Goal: Transaction & Acquisition: Subscribe to service/newsletter

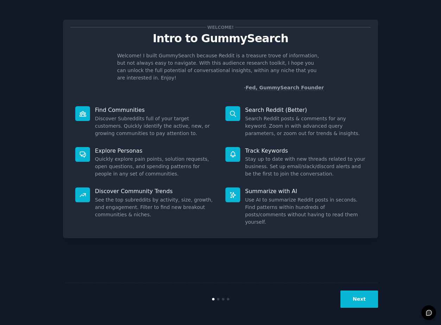
click at [367, 303] on button "Next" at bounding box center [359, 298] width 38 height 17
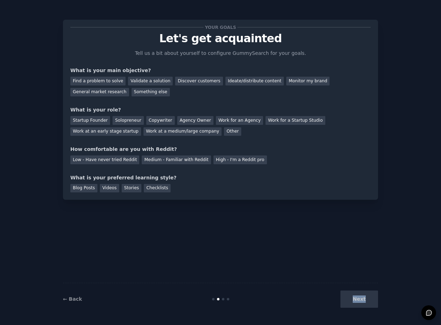
click at [367, 303] on div "Next" at bounding box center [325, 298] width 105 height 17
click at [106, 93] on div "General market research" at bounding box center [99, 92] width 59 height 9
click at [109, 80] on div "Find a problem to solve" at bounding box center [97, 81] width 55 height 9
click at [104, 93] on div "General market research" at bounding box center [99, 92] width 59 height 9
click at [226, 82] on div "Ideate/distribute content" at bounding box center [254, 81] width 58 height 9
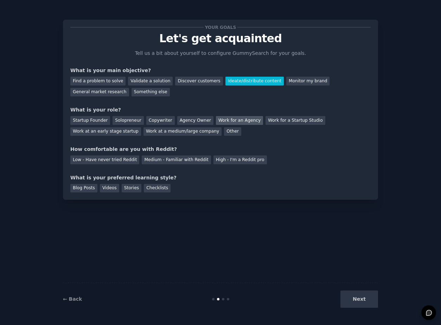
click at [220, 120] on div "Work for an Agency" at bounding box center [239, 120] width 47 height 9
click at [213, 163] on div "High - I'm a Reddit pro" at bounding box center [239, 159] width 53 height 9
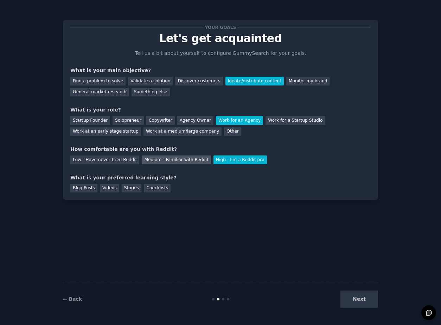
click at [185, 162] on div "Medium - Familiar with Reddit" at bounding box center [176, 159] width 69 height 9
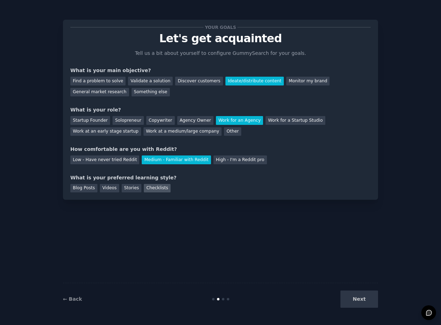
click at [151, 187] on div "Checklists" at bounding box center [157, 188] width 27 height 9
click at [123, 189] on div "Stories" at bounding box center [132, 188] width 20 height 9
click at [348, 300] on button "Next" at bounding box center [359, 298] width 38 height 17
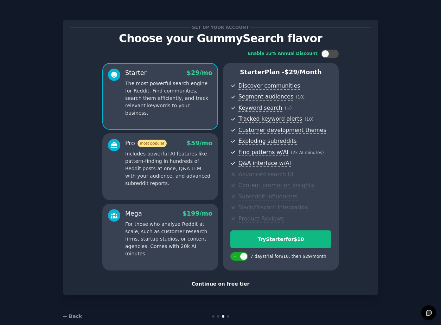
click at [241, 288] on div "Set up your account Choose your GummySearch flavor Enable 33% Annual Discount S…" at bounding box center [220, 157] width 315 height 275
click at [239, 286] on div "Continue on free tier" at bounding box center [220, 283] width 300 height 7
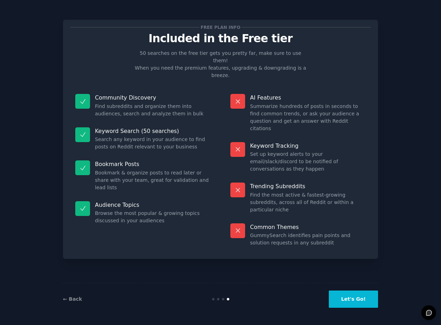
click at [341, 295] on button "Let's Go!" at bounding box center [353, 298] width 49 height 17
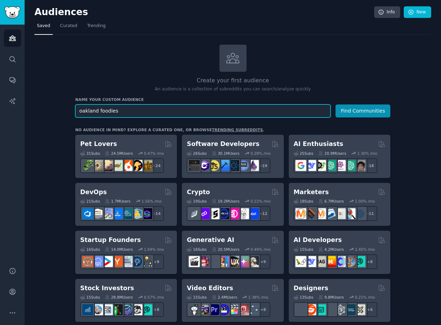
click at [97, 110] on input "oakland foodies" at bounding box center [202, 110] width 255 height 13
type input "oakland thai foodies"
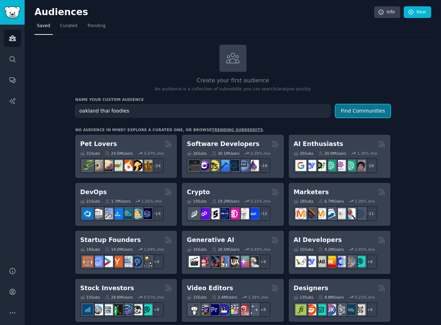
click at [347, 105] on button "Find Communities" at bounding box center [362, 110] width 55 height 13
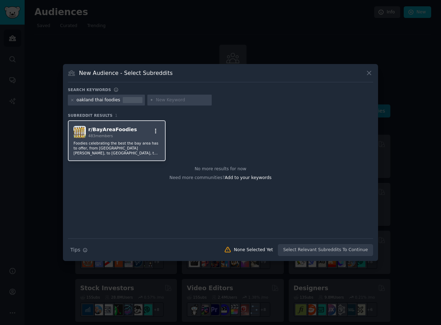
click at [157, 130] on icon "button" at bounding box center [156, 131] width 6 height 6
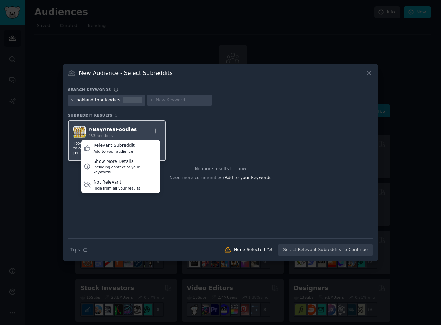
click at [142, 130] on div "r/ BayAreaFoodies 483 members Relevant Subreddit Add to your audience Show More…" at bounding box center [116, 132] width 86 height 12
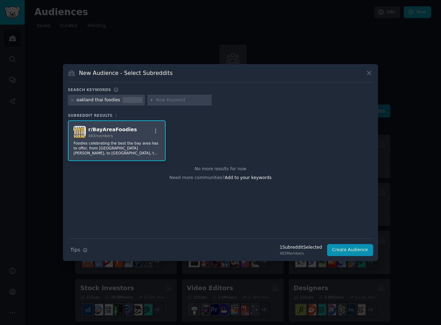
click at [163, 100] on input "text" at bounding box center [182, 100] width 53 height 6
type input "jo's modern thai"
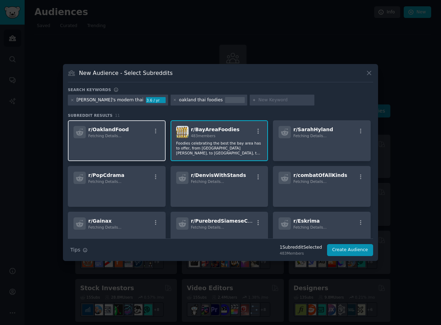
click at [143, 133] on div "r/ OaklandFood Fetching Details..." at bounding box center [116, 132] width 86 height 12
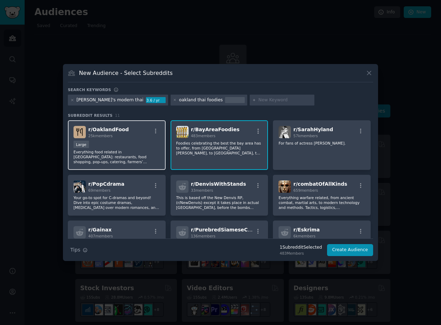
click at [128, 146] on div "Large" at bounding box center [116, 145] width 86 height 9
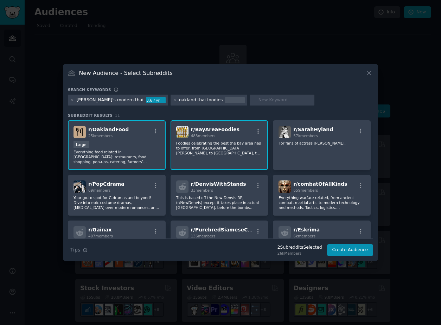
click at [258, 99] on input "text" at bounding box center [284, 100] width 53 height 6
type input "oakland"
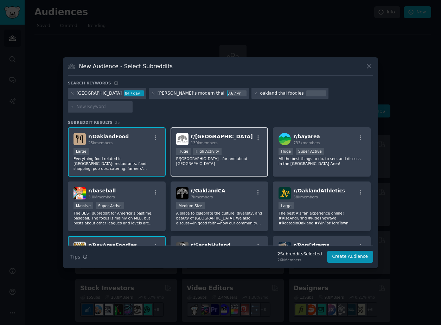
click at [219, 133] on div "r/ oakland 139k members" at bounding box center [219, 139] width 86 height 12
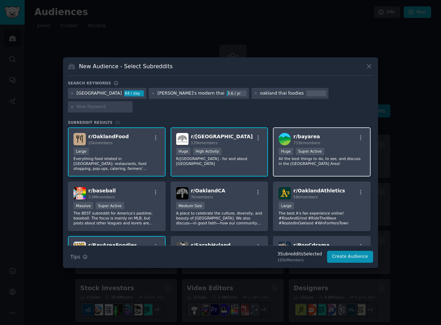
click at [325, 127] on div "r/ bayarea 733k members Huge Super Active All the best things to do, to see, an…" at bounding box center [322, 152] width 98 height 50
click at [130, 104] on input "text" at bounding box center [103, 107] width 53 height 6
type input "alameda"
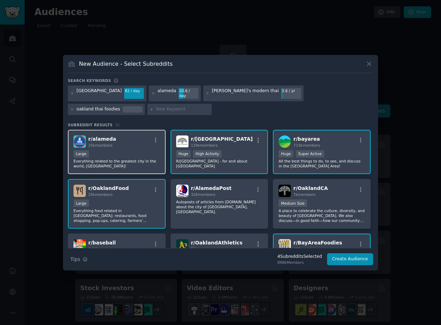
click at [124, 141] on div "r/ alameda 25k members" at bounding box center [116, 141] width 86 height 12
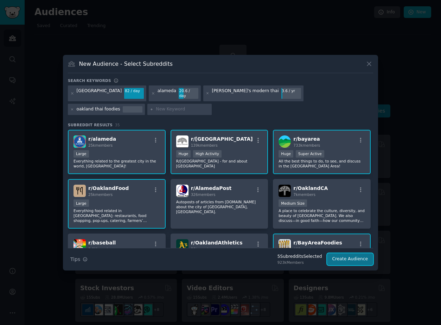
click at [338, 257] on button "Create Audience" at bounding box center [350, 259] width 46 height 12
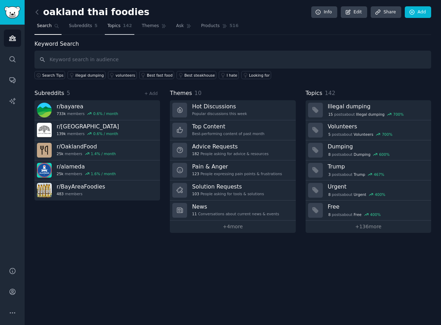
click at [115, 27] on span "Topics" at bounding box center [113, 26] width 13 height 6
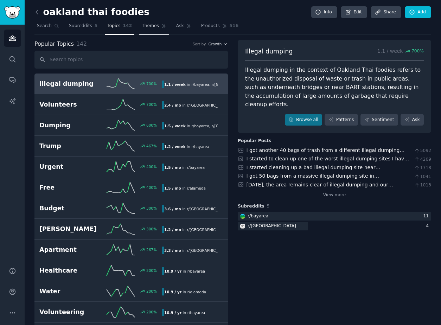
click at [146, 27] on span "Themes" at bounding box center [150, 26] width 17 height 6
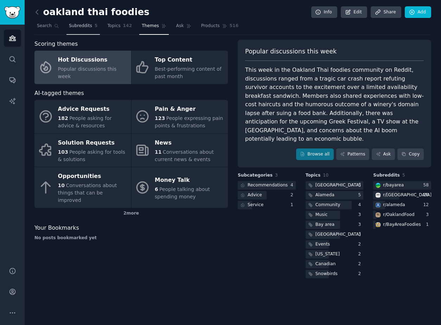
click at [71, 27] on span "Subreddits" at bounding box center [80, 26] width 23 height 6
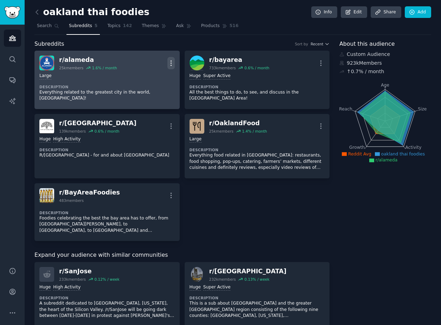
click at [171, 60] on icon "button" at bounding box center [170, 62] width 7 height 7
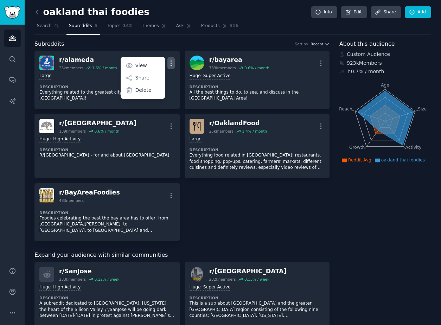
click at [184, 44] on div "Subreddits Sort by Recent" at bounding box center [181, 44] width 295 height 9
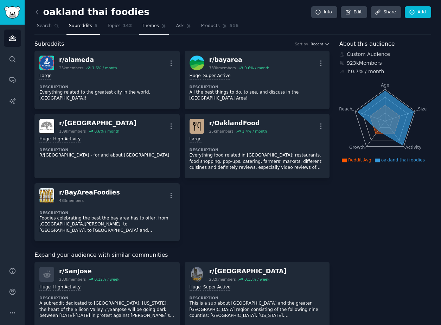
click at [148, 28] on span "Themes" at bounding box center [150, 26] width 17 height 6
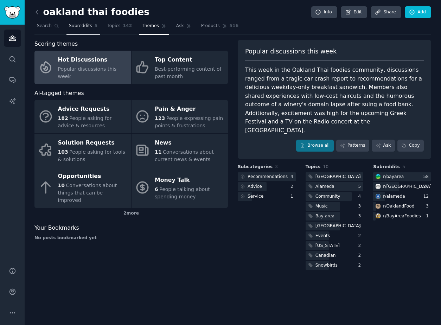
click at [95, 26] on span "5" at bounding box center [96, 26] width 3 height 6
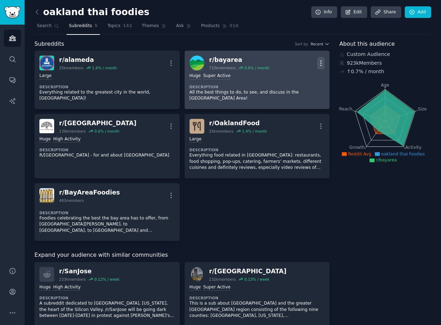
click at [318, 65] on icon "button" at bounding box center [320, 62] width 7 height 7
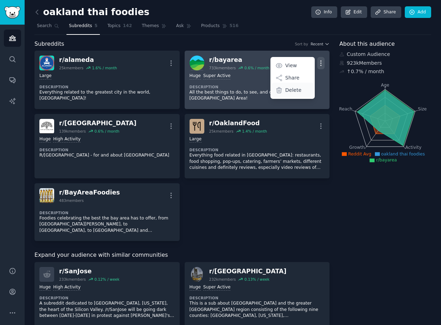
click at [285, 88] on p "Delete" at bounding box center [293, 89] width 16 height 7
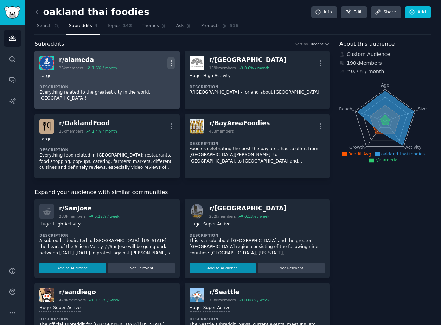
click at [167, 60] on icon "button" at bounding box center [170, 62] width 7 height 7
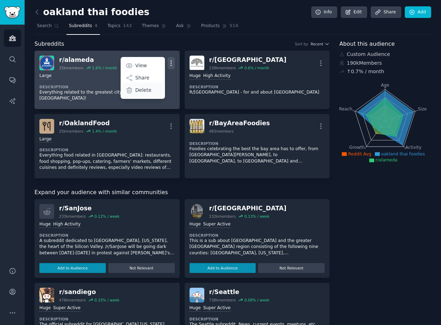
click at [151, 89] on div "Delete" at bounding box center [143, 90] width 42 height 15
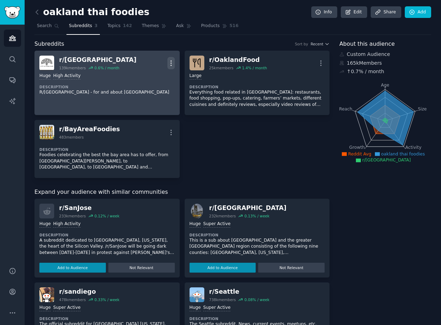
click at [170, 65] on icon "button" at bounding box center [170, 62] width 1 height 5
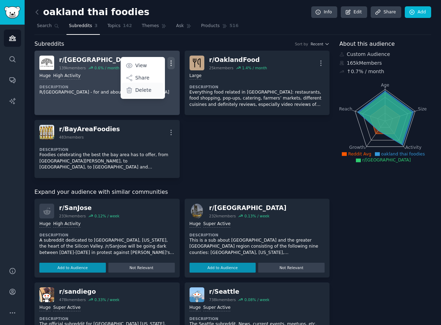
click at [146, 92] on p "Delete" at bounding box center [143, 89] width 16 height 7
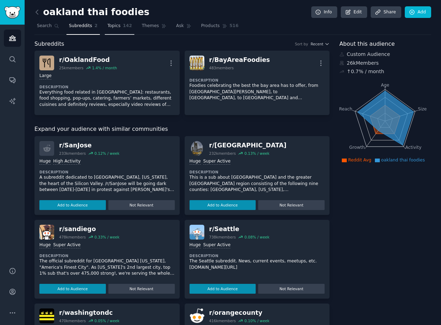
click at [126, 30] on link "Topics 142" at bounding box center [120, 27] width 30 height 14
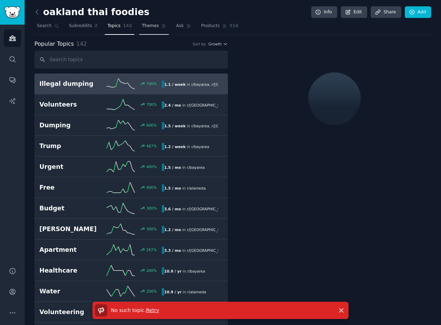
click at [144, 28] on span "Themes" at bounding box center [150, 26] width 17 height 6
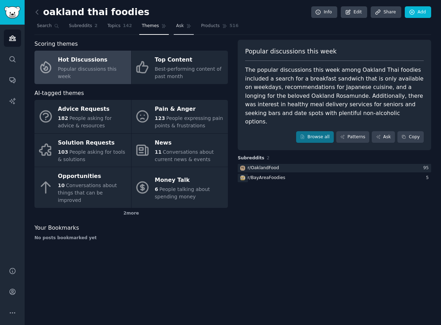
click at [187, 30] on link "Ask" at bounding box center [184, 27] width 20 height 14
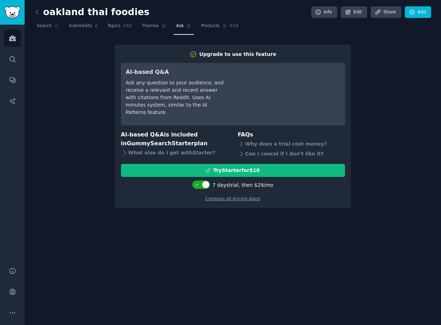
click at [202, 192] on div "Compare all pricing plans" at bounding box center [233, 196] width 224 height 11
click at [202, 181] on div at bounding box center [201, 184] width 18 height 8
click at [200, 183] on div at bounding box center [197, 185] width 8 height 8
checkbox input "true"
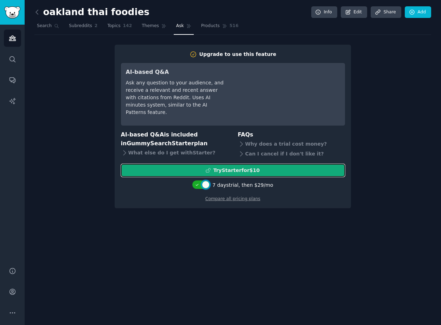
click at [212, 171] on div "Try Starter for $10" at bounding box center [232, 170] width 223 height 7
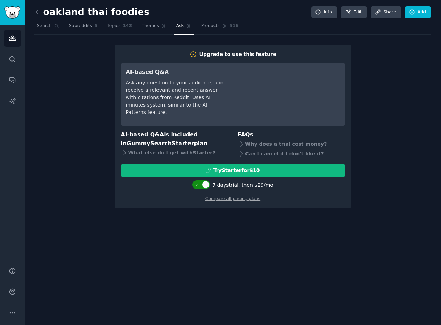
click at [202, 185] on div at bounding box center [201, 184] width 18 height 8
click at [202, 184] on div at bounding box center [202, 184] width 18 height 8
click at [202, 184] on div at bounding box center [201, 184] width 18 height 8
click at [202, 184] on div at bounding box center [202, 184] width 18 height 8
checkbox input "true"
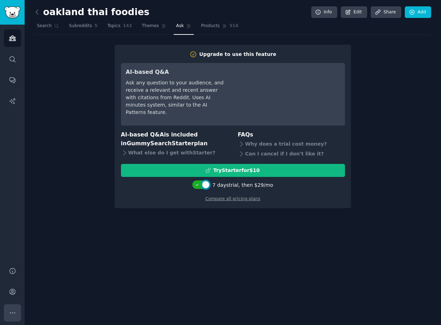
click at [12, 308] on button "More" at bounding box center [12, 312] width 17 height 17
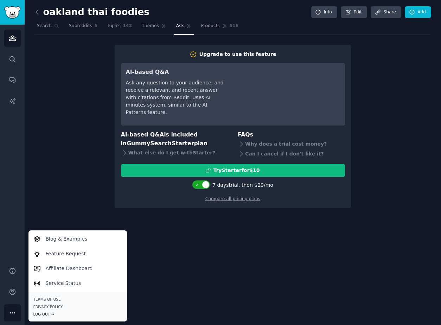
click at [41, 314] on div "Log Out →" at bounding box center [77, 313] width 89 height 5
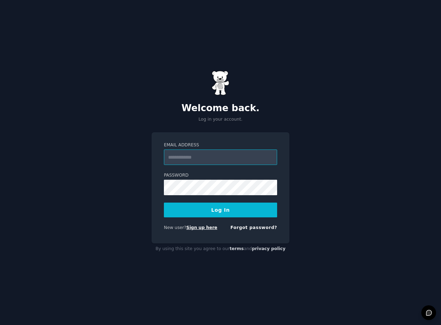
type input "**********"
click at [198, 228] on link "Sign up here" at bounding box center [201, 227] width 31 height 5
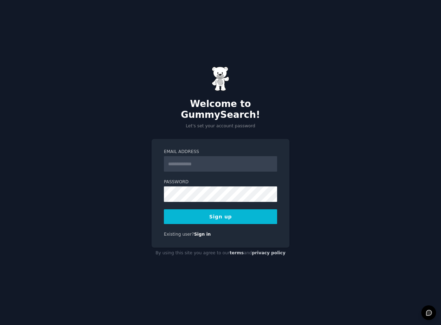
click at [202, 161] on input "Email Address" at bounding box center [220, 163] width 113 height 15
click at [207, 156] on input "**********" at bounding box center [220, 163] width 113 height 15
click at [214, 156] on input "**********" at bounding box center [220, 163] width 113 height 15
type input "**********"
click at [218, 216] on button "Sign up" at bounding box center [220, 216] width 113 height 15
